Goal: Find specific page/section: Locate a particular part of the current website

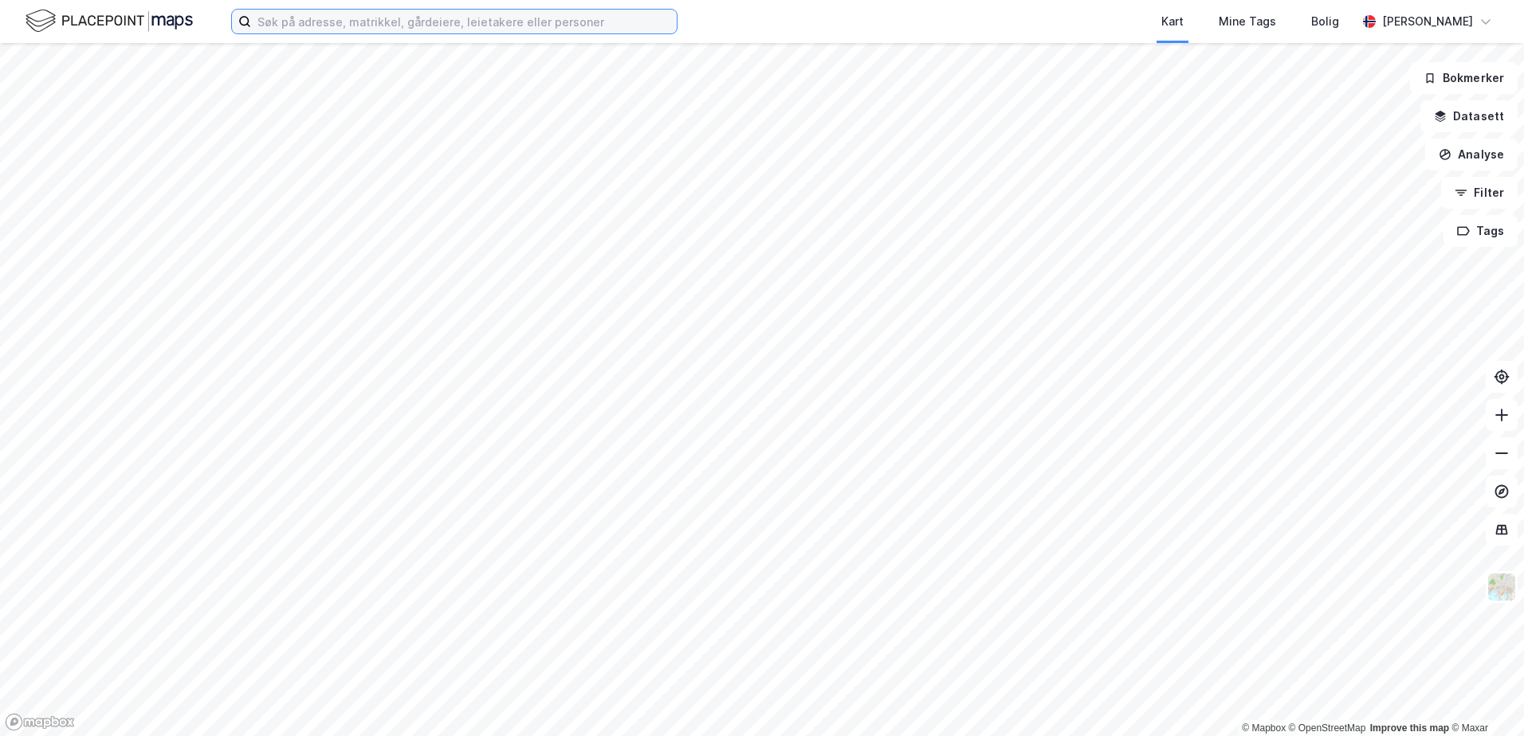
click at [419, 23] on input at bounding box center [464, 22] width 426 height 24
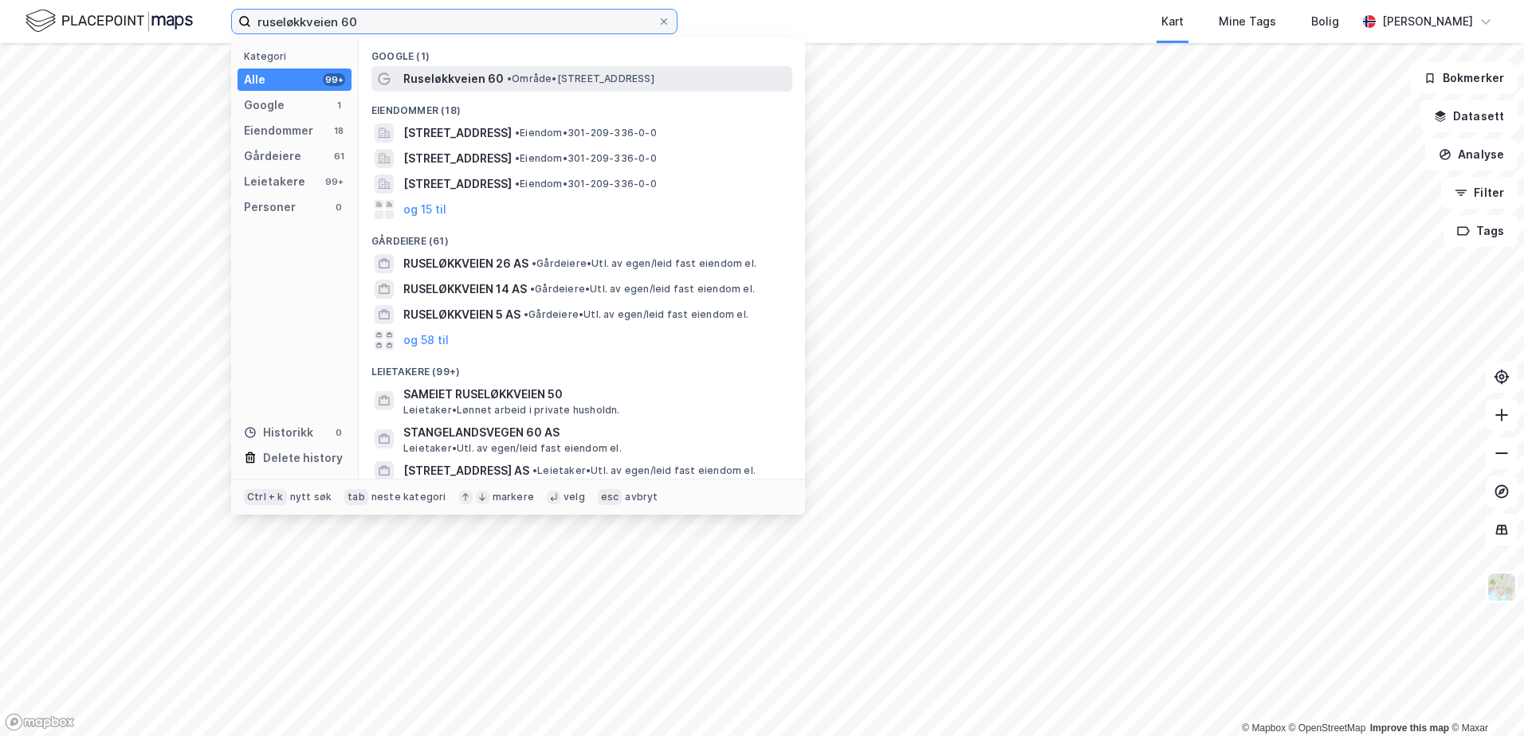
type input "ruseløkkveien 60"
click at [465, 70] on span "Ruseløkkveien 60" at bounding box center [453, 78] width 100 height 19
click at [383, 18] on input "ruseløkkveien 60" at bounding box center [454, 22] width 406 height 24
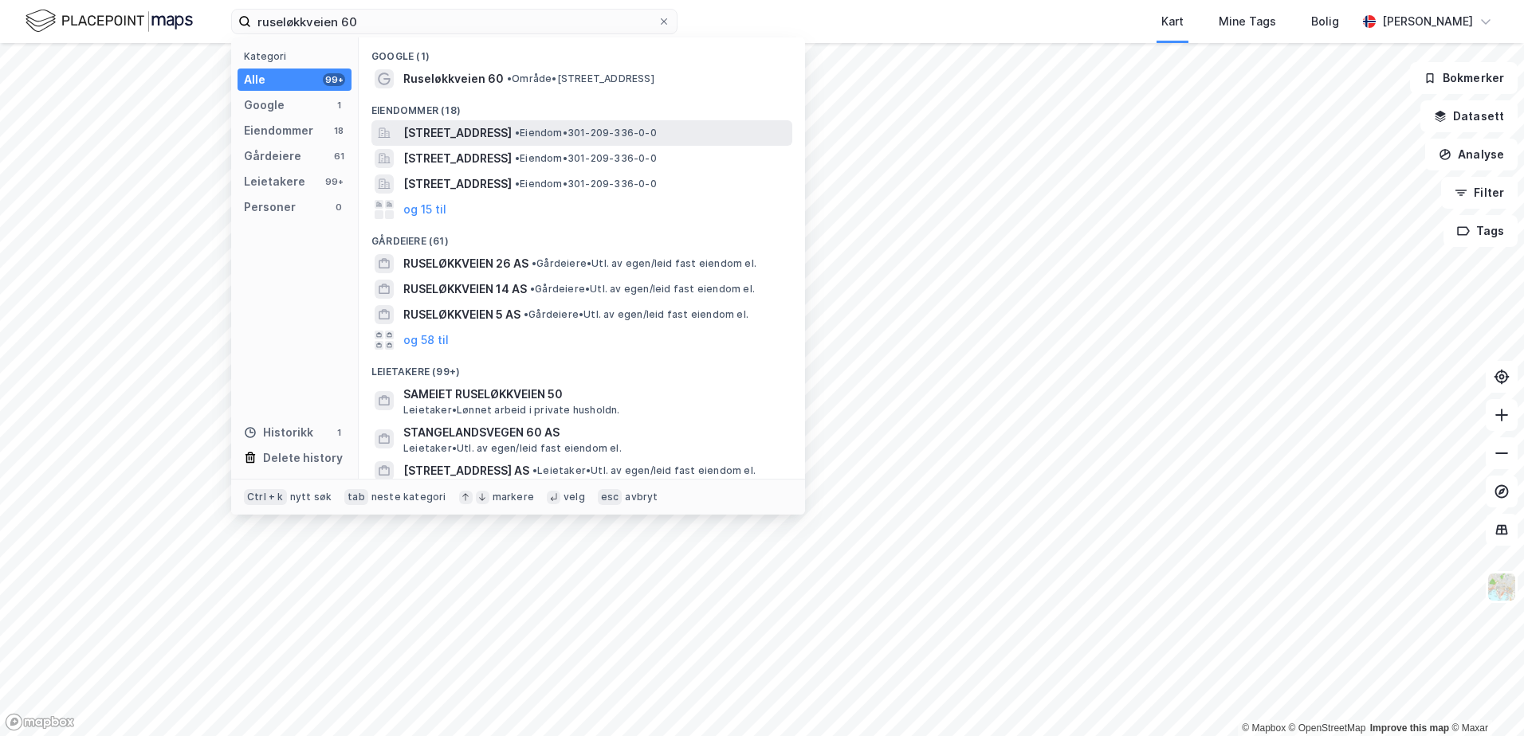
click at [508, 133] on span "[STREET_ADDRESS]" at bounding box center [457, 133] width 108 height 19
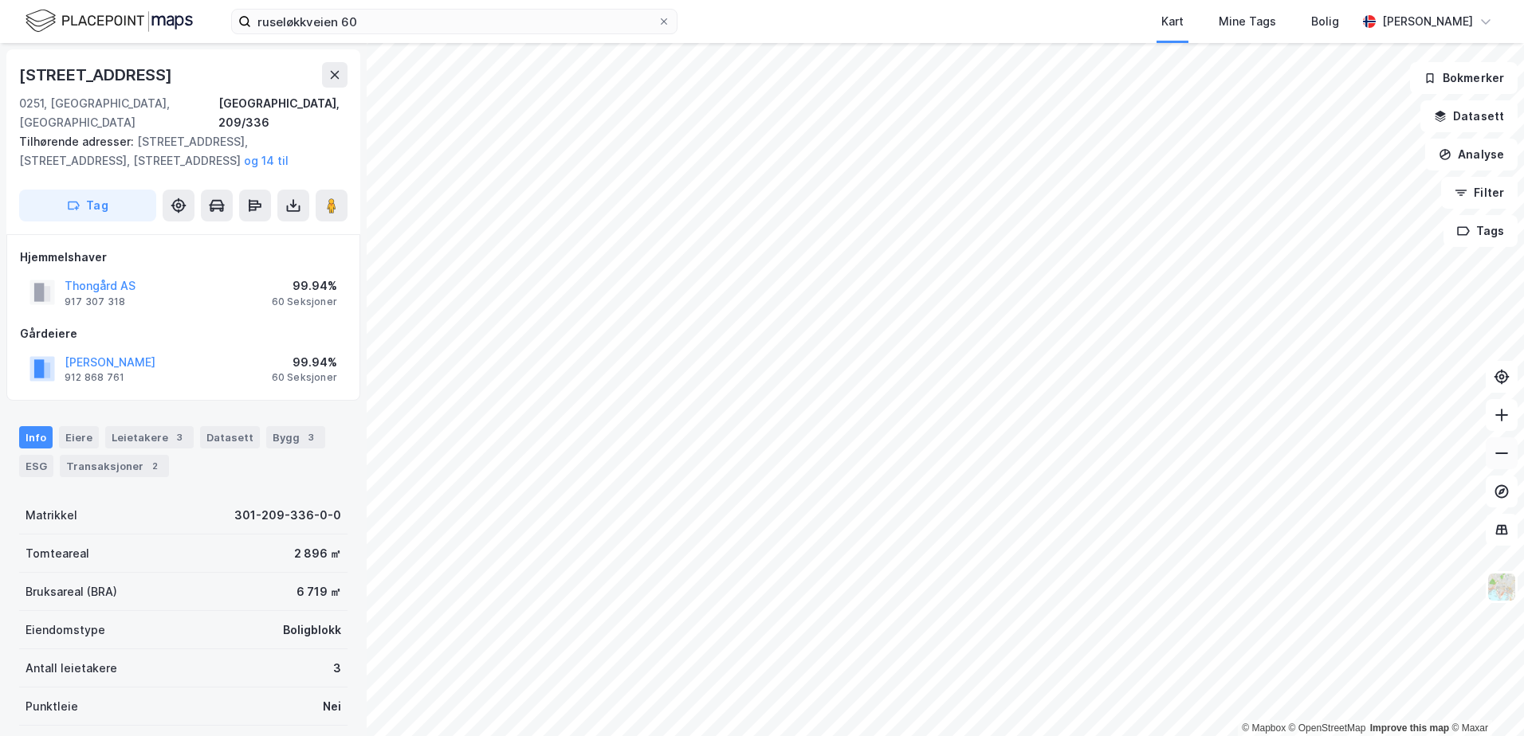
click at [1494, 462] on button at bounding box center [1502, 454] width 32 height 32
